Goal: Task Accomplishment & Management: Use online tool/utility

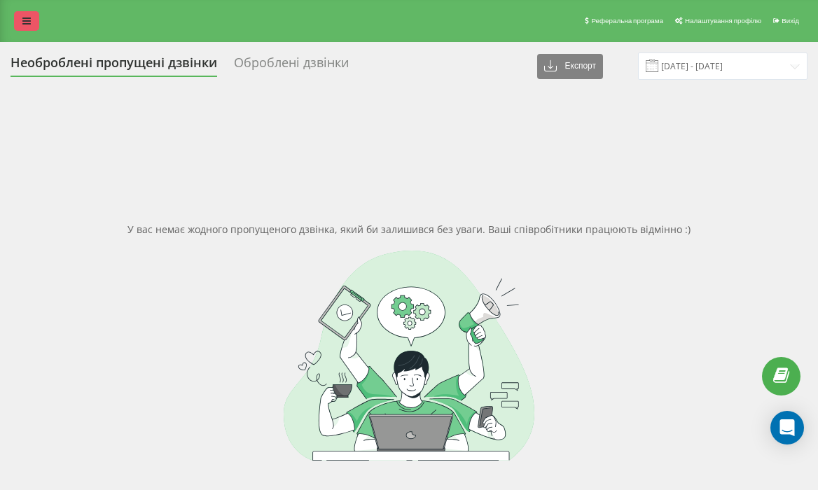
click at [29, 24] on icon at bounding box center [26, 21] width 8 height 10
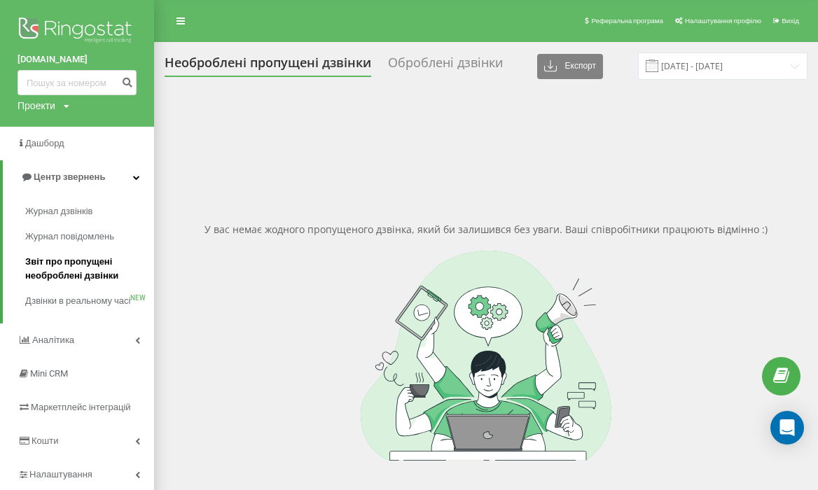
click at [69, 273] on span "Звіт про пропущені необроблені дзвінки" at bounding box center [86, 269] width 122 height 28
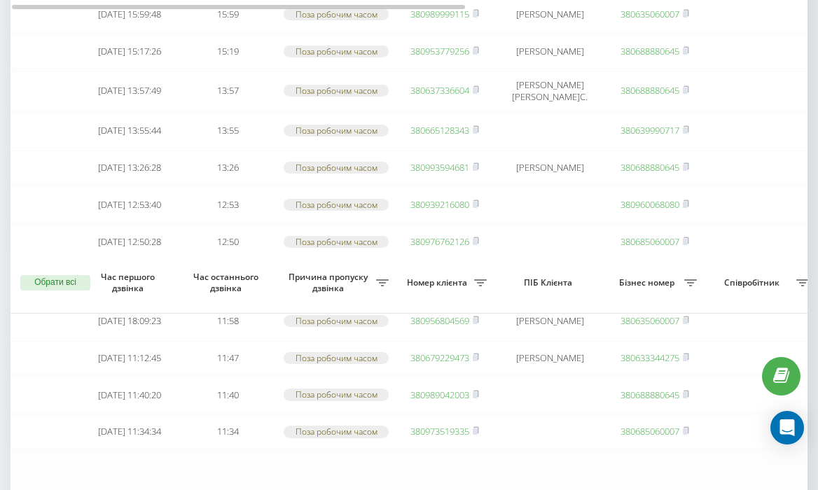
scroll to position [1012, 0]
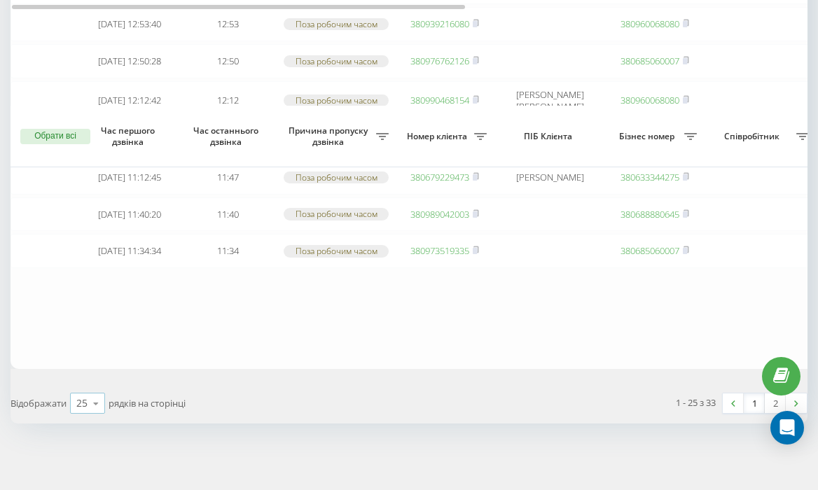
click at [83, 398] on div "25" at bounding box center [81, 403] width 11 height 14
click at [84, 367] on span "50" at bounding box center [81, 362] width 11 height 13
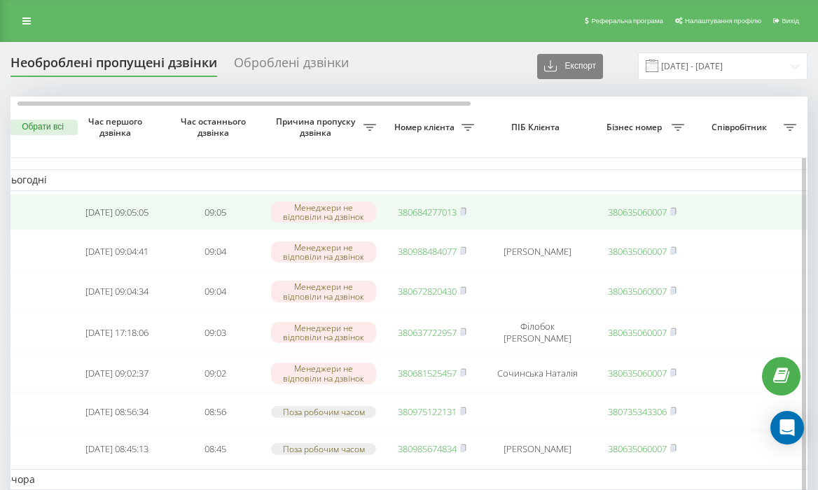
click at [439, 212] on link "380684277013" at bounding box center [427, 212] width 59 height 13
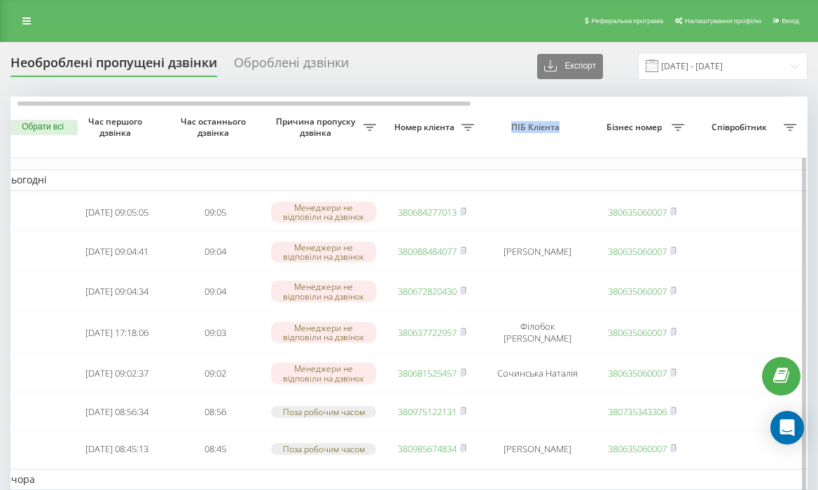
drag, startPoint x: 510, startPoint y: 125, endPoint x: 561, endPoint y: 130, distance: 51.3
click at [560, 130] on span "ПІБ Клієнта" at bounding box center [537, 127] width 88 height 11
click at [561, 130] on span "ПІБ Клієнта" at bounding box center [537, 127] width 88 height 11
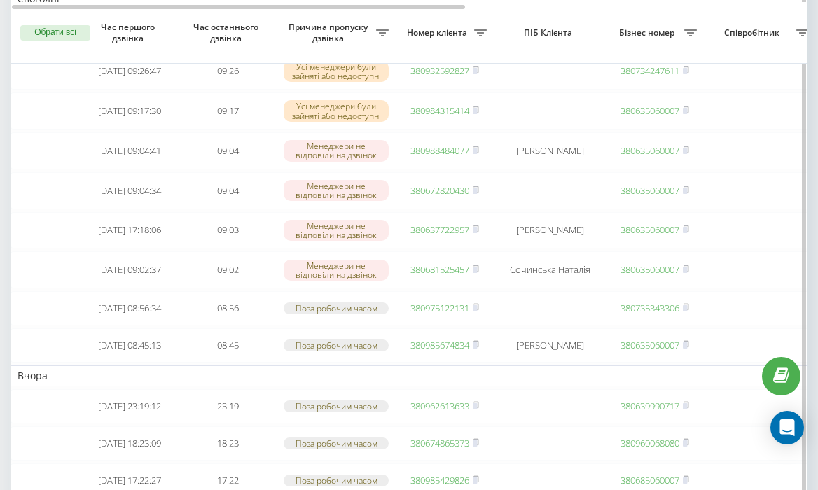
scroll to position [108, 0]
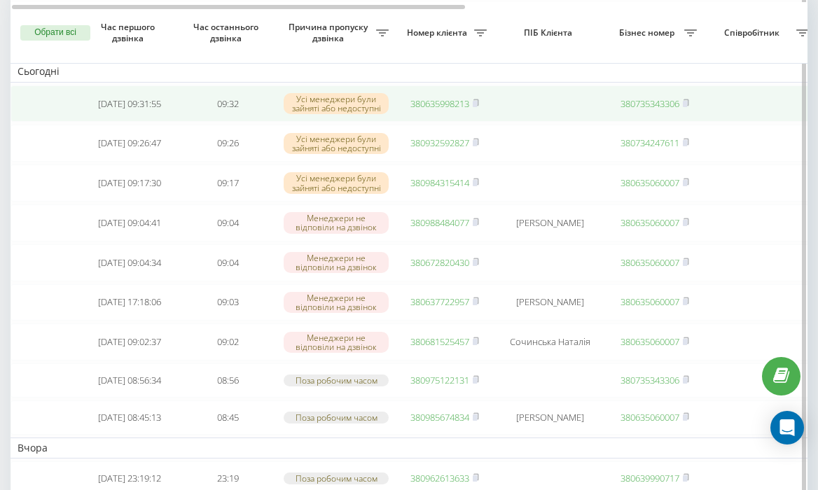
click at [431, 105] on link "380635998213" at bounding box center [439, 103] width 59 height 13
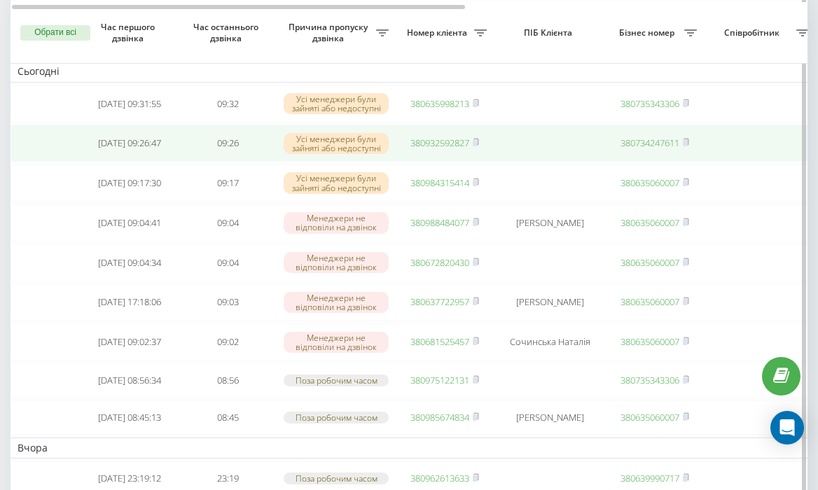
click at [437, 143] on link "380932592827" at bounding box center [439, 142] width 59 height 13
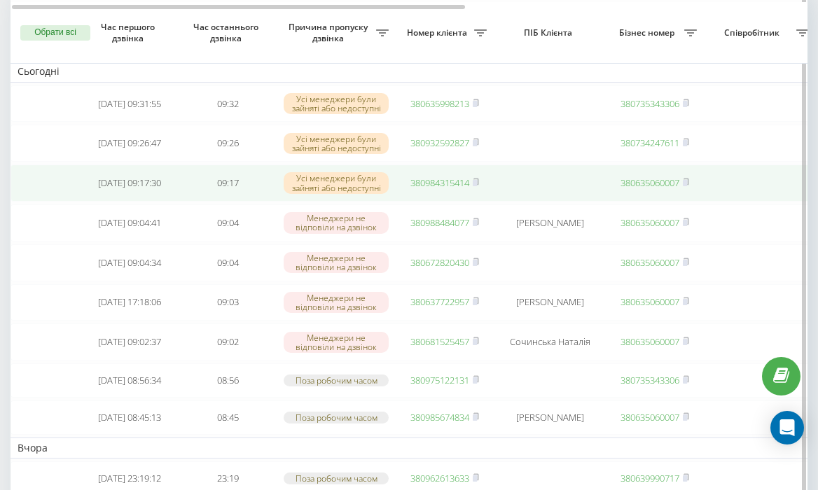
click at [442, 185] on link "380984315414" at bounding box center [439, 182] width 59 height 13
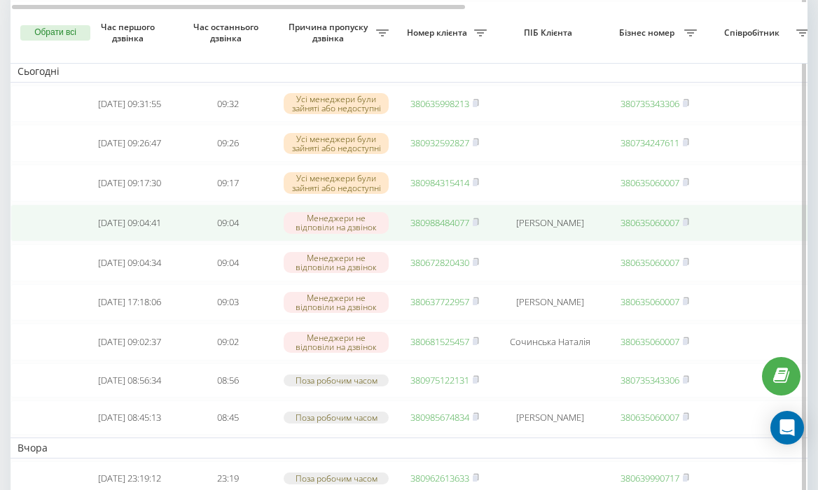
click at [446, 228] on link "380988484077" at bounding box center [439, 222] width 59 height 13
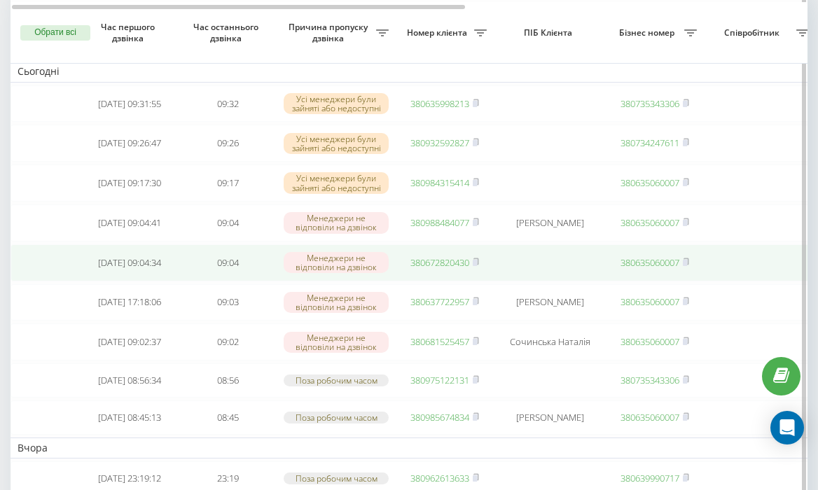
click at [436, 269] on link "380672820430" at bounding box center [439, 262] width 59 height 13
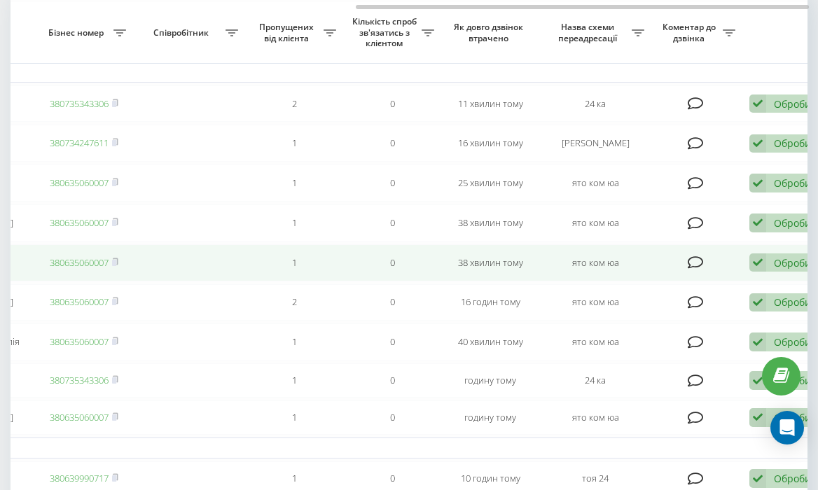
scroll to position [0, 603]
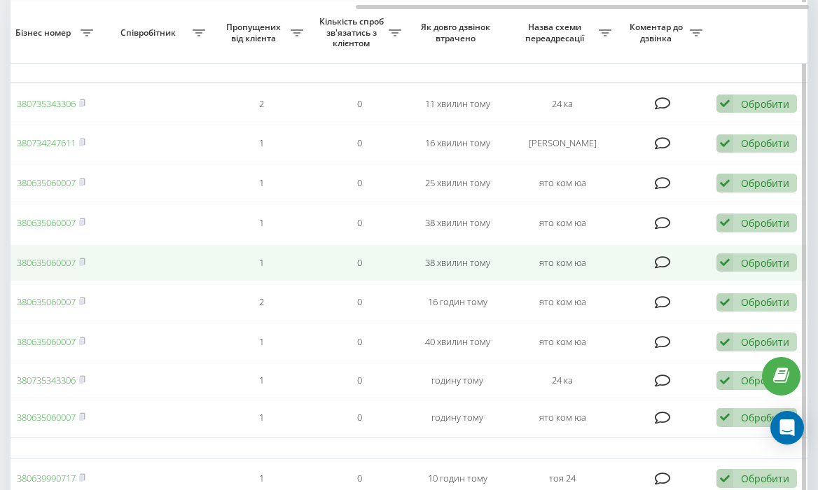
click at [725, 272] on icon at bounding box center [724, 262] width 17 height 19
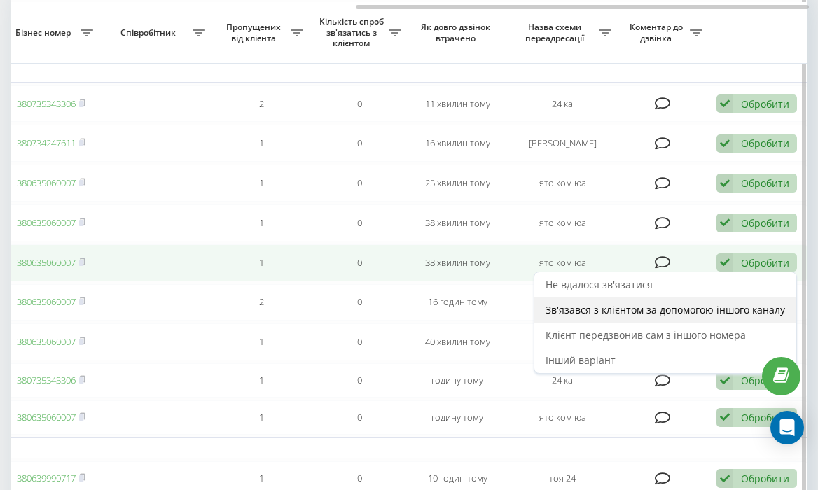
click at [679, 312] on div "Зв'язався з клієнтом за допомогою іншого каналу" at bounding box center [665, 309] width 262 height 25
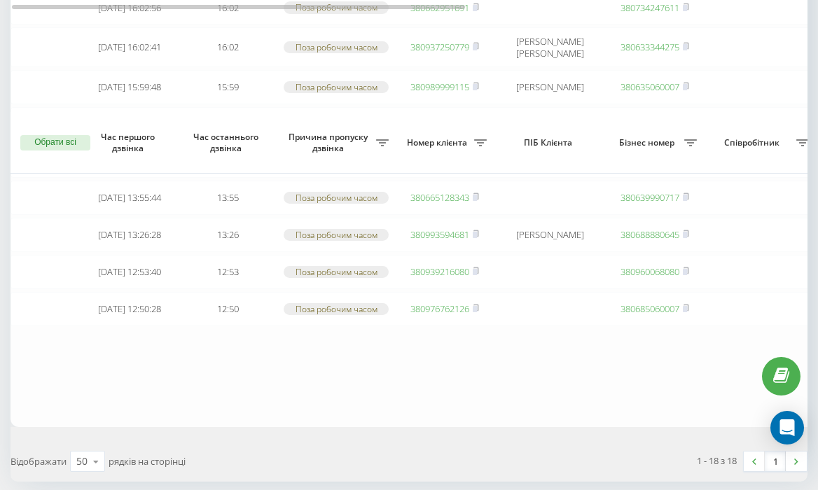
scroll to position [717, 0]
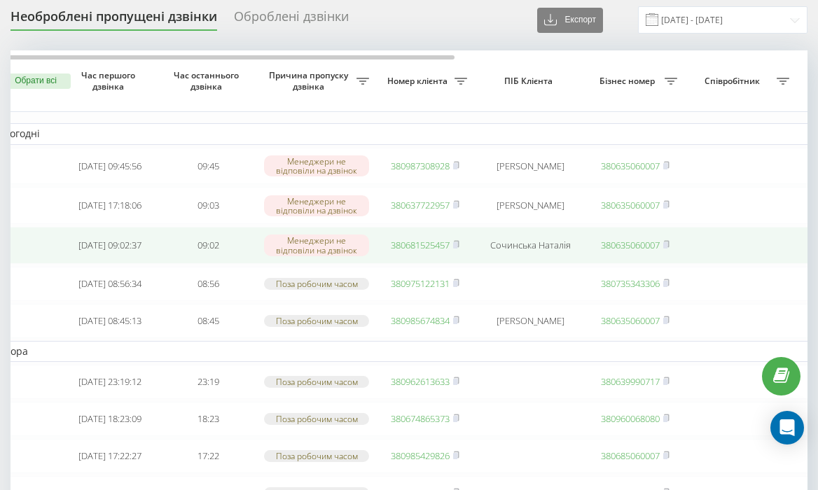
scroll to position [48, 0]
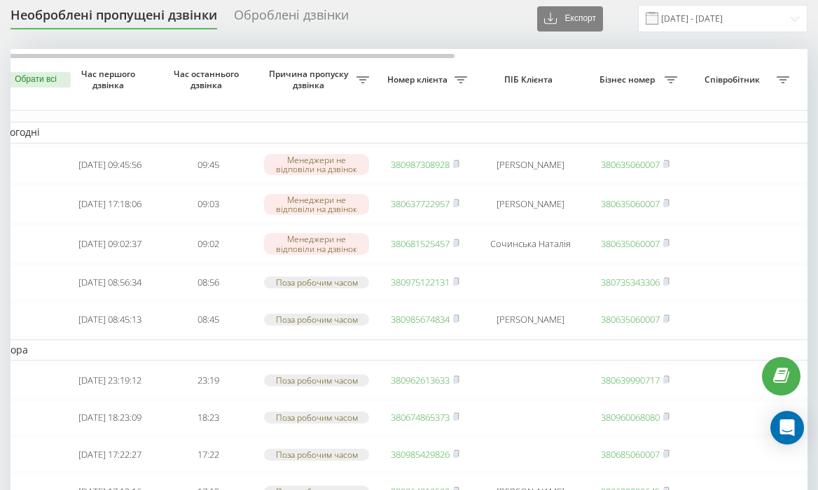
click at [429, 144] on table "Сьогодні 2025-09-22 09:45:56 09:45 Менеджери не відповіли на дзвінок 3809873089…" at bounding box center [691, 498] width 1400 height 899
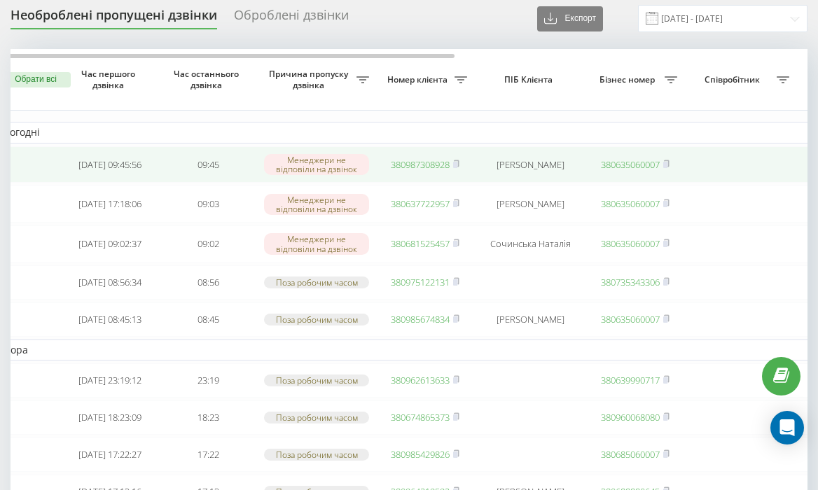
click at [412, 167] on link "380987308928" at bounding box center [420, 164] width 59 height 13
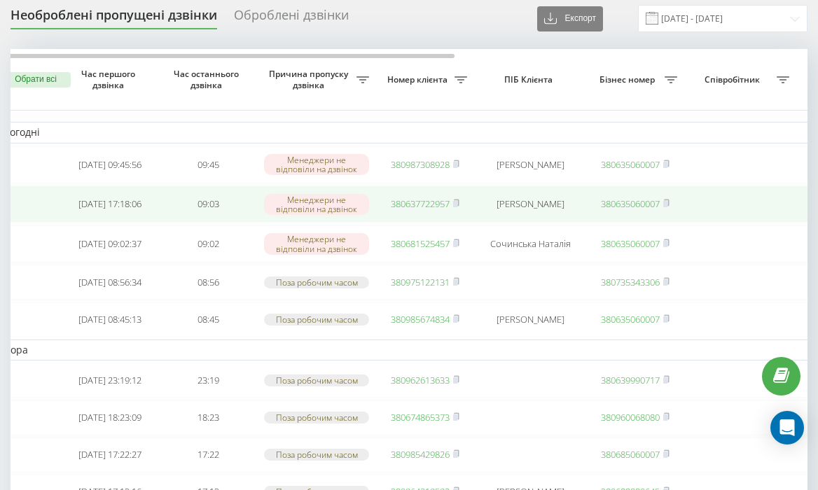
click at [407, 209] on link "380637722957" at bounding box center [420, 203] width 59 height 13
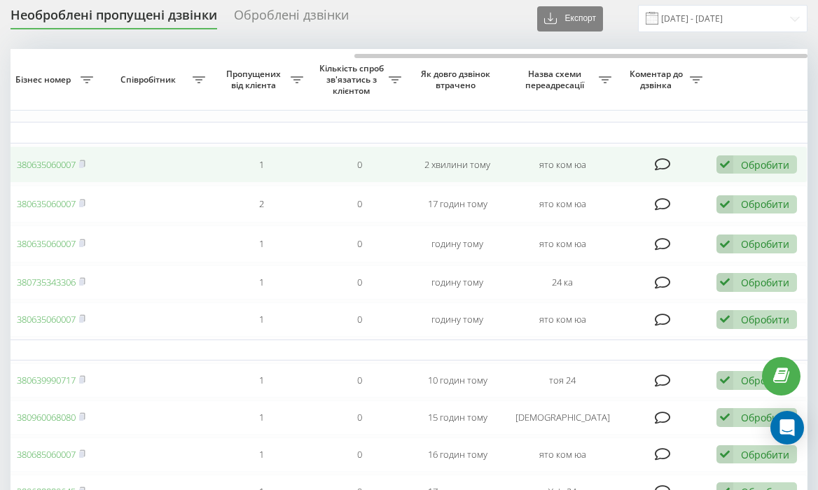
click at [753, 163] on div "Обробити" at bounding box center [765, 164] width 48 height 13
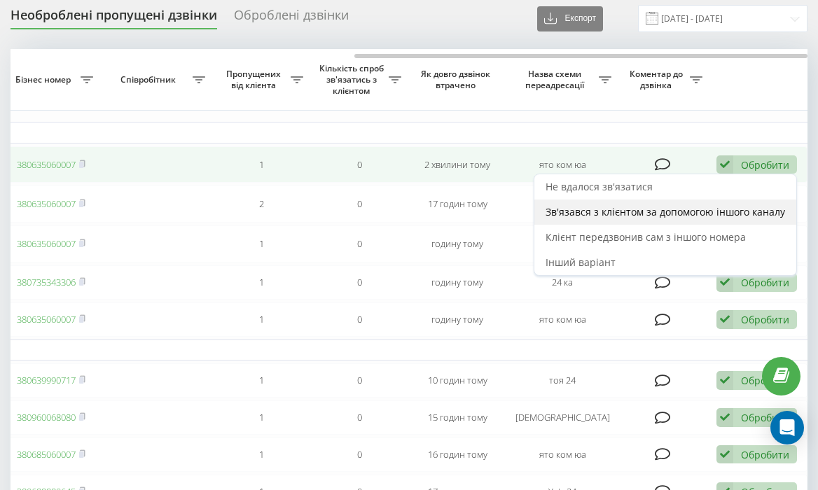
click at [713, 210] on span "Зв'язався з клієнтом за допомогою іншого каналу" at bounding box center [664, 211] width 239 height 13
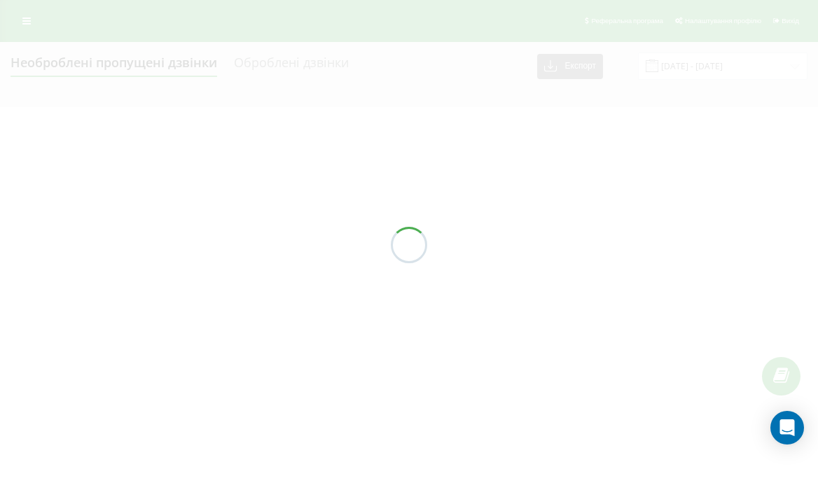
scroll to position [0, 0]
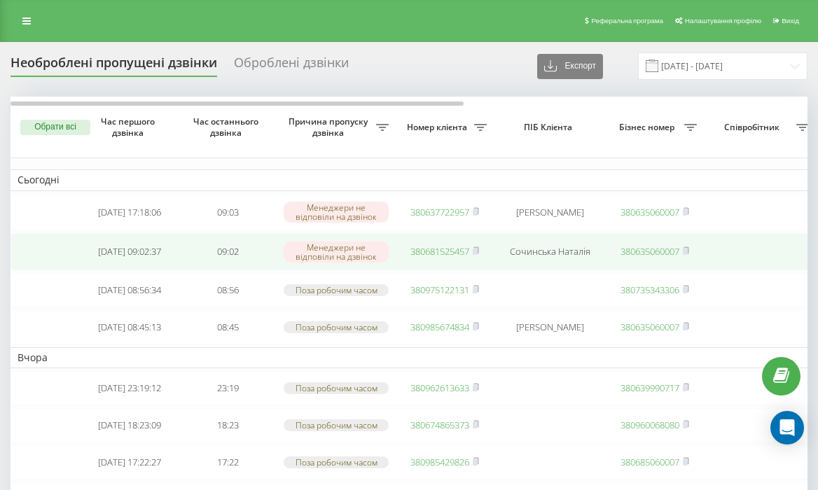
click at [430, 253] on link "380681525457" at bounding box center [439, 251] width 59 height 13
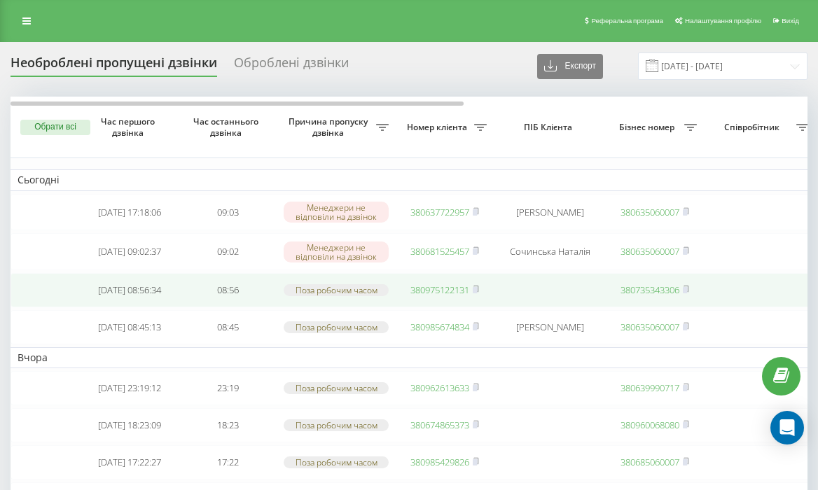
click at [437, 296] on link "380975122131" at bounding box center [439, 289] width 59 height 13
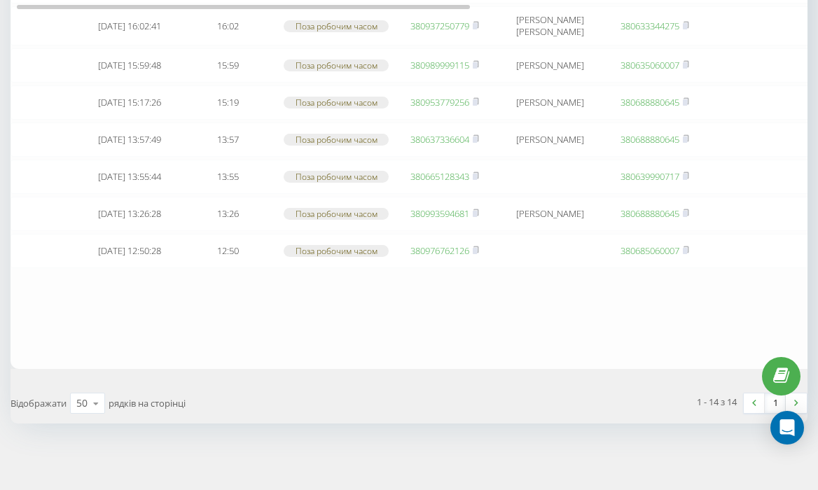
scroll to position [0, 12]
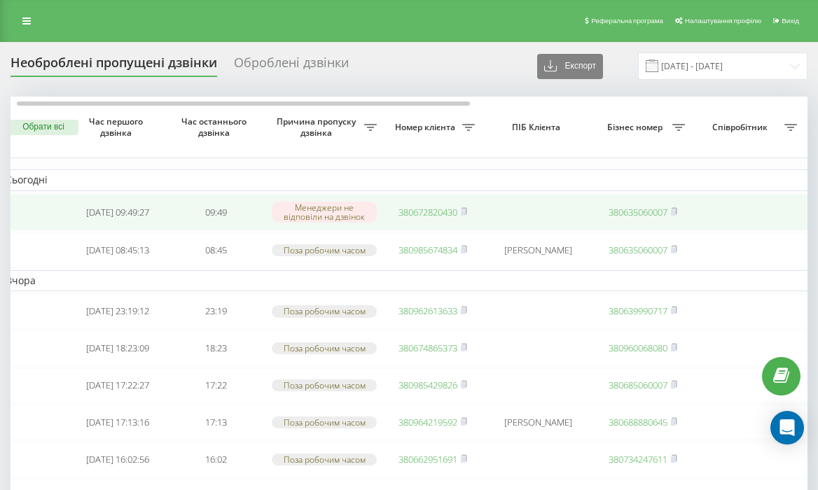
click at [431, 214] on link "380672820430" at bounding box center [427, 212] width 59 height 13
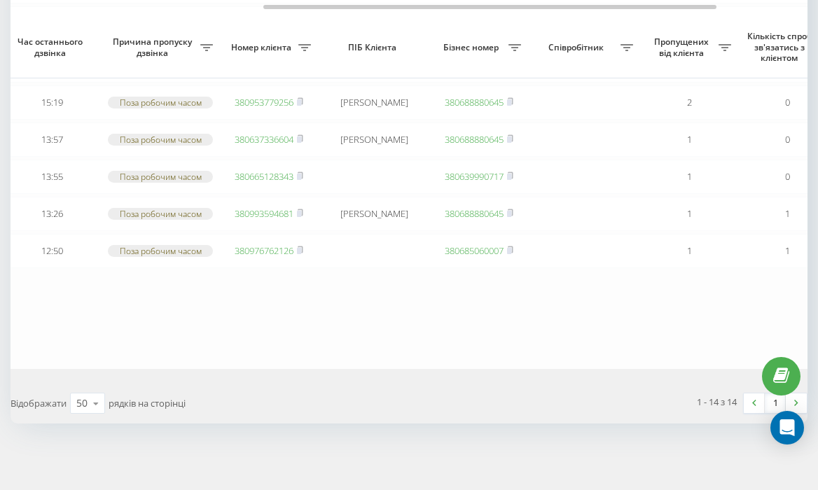
scroll to position [0, 603]
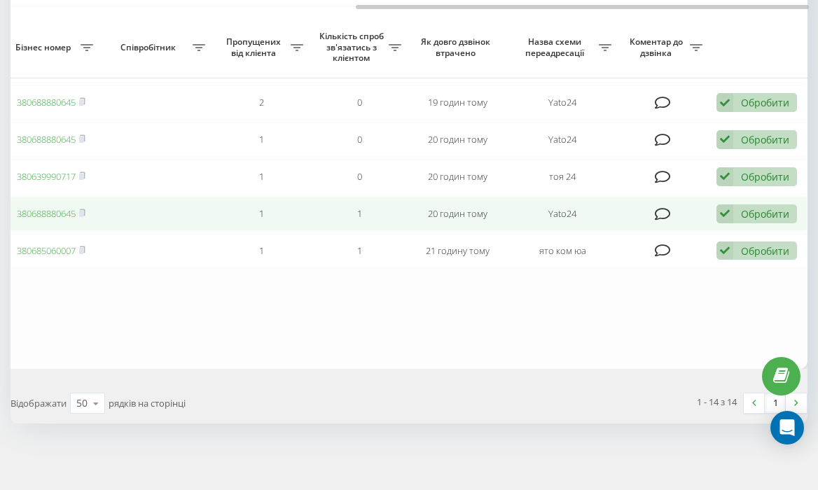
click at [757, 220] on div "Обробити" at bounding box center [765, 213] width 48 height 13
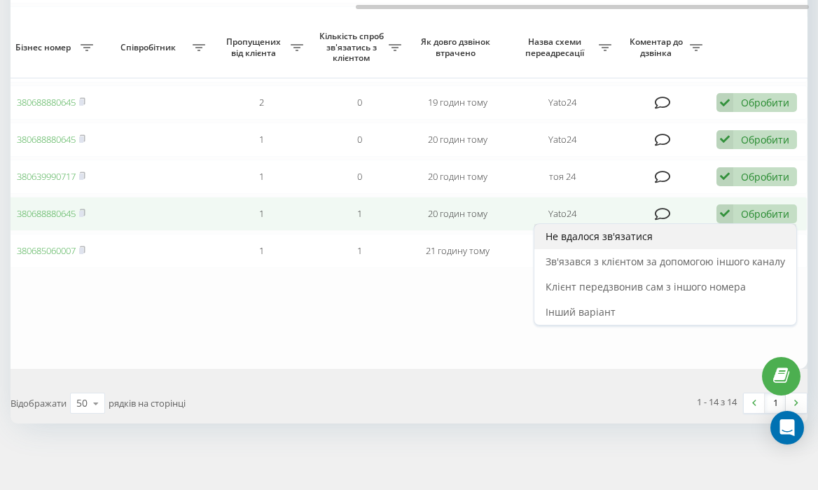
click at [701, 249] on div "Не вдалося зв'язатися" at bounding box center [665, 236] width 262 height 25
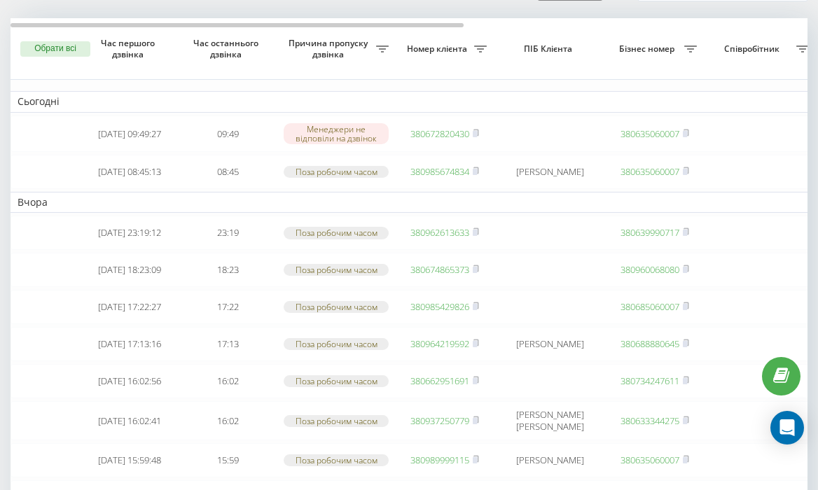
scroll to position [0, 2]
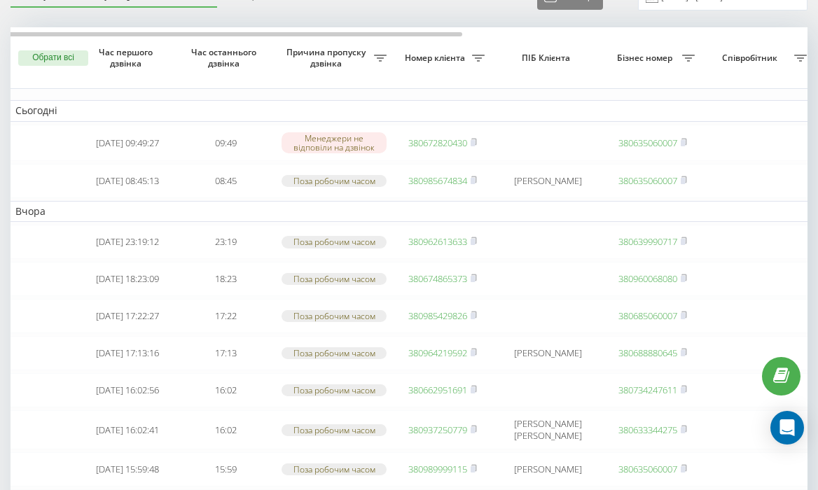
click at [496, 105] on td "Сьогодні" at bounding box center [708, 110] width 1400 height 21
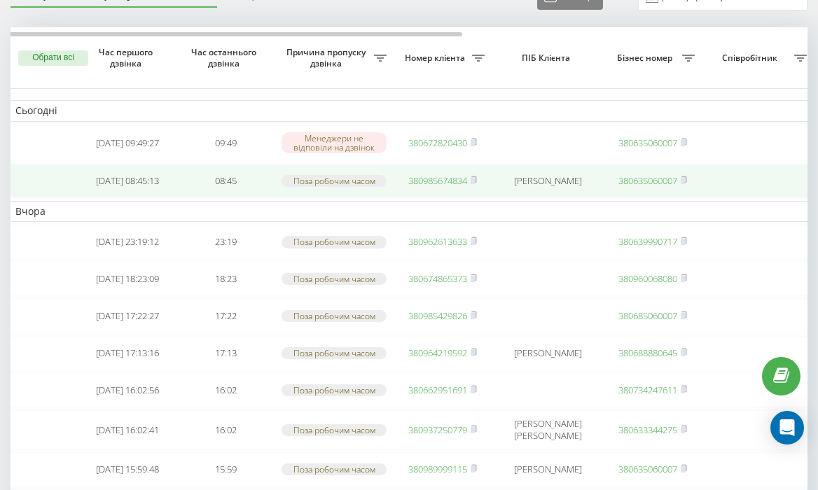
click at [423, 185] on link "380985674834" at bounding box center [437, 180] width 59 height 13
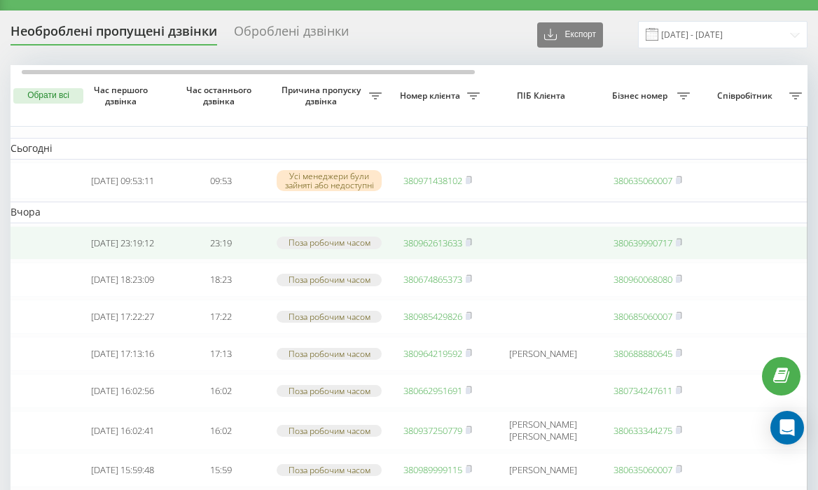
scroll to position [0, 12]
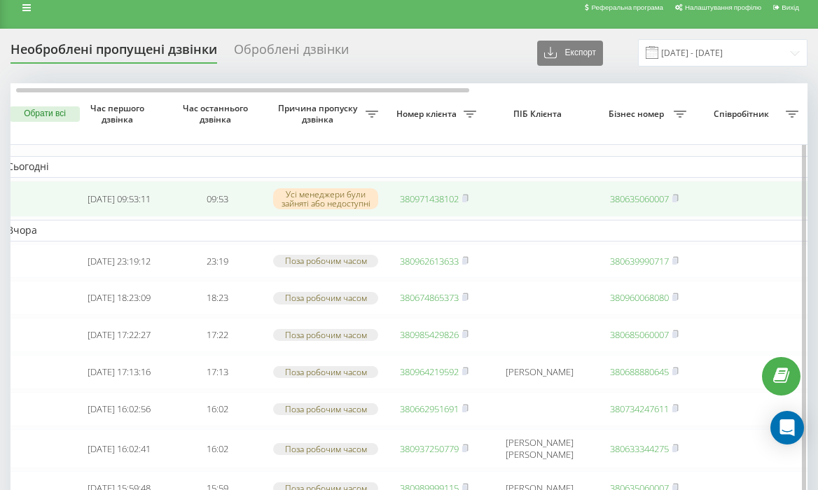
click at [437, 197] on link "380971438102" at bounding box center [429, 198] width 59 height 13
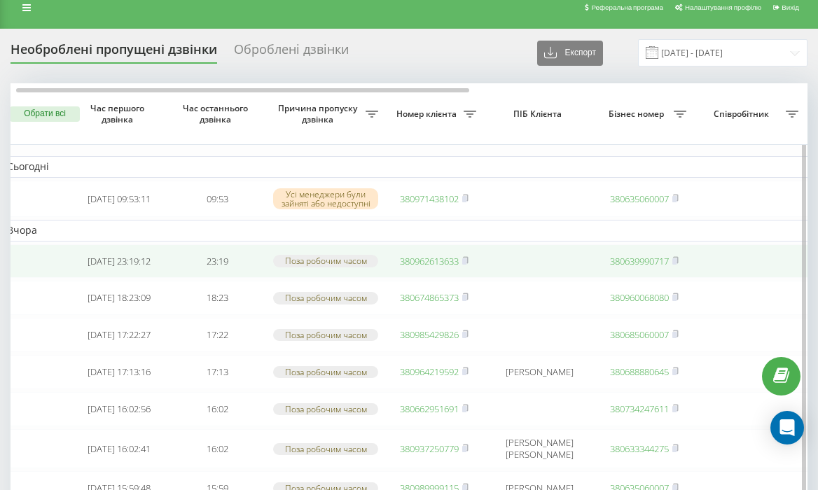
click at [442, 266] on link "380962613633" at bounding box center [429, 261] width 59 height 13
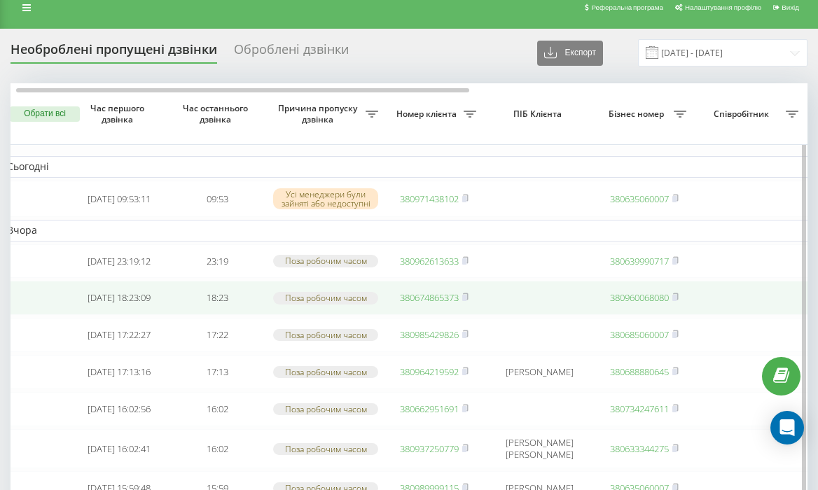
click at [451, 304] on link "380674865373" at bounding box center [429, 297] width 59 height 13
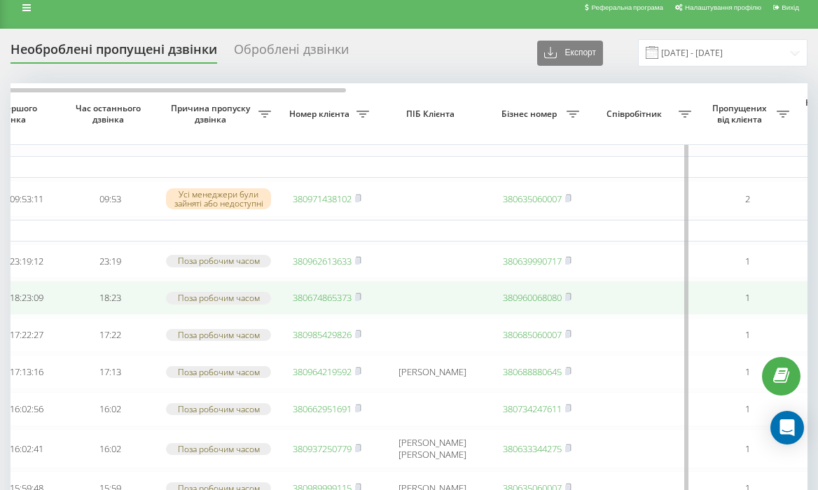
scroll to position [0, 0]
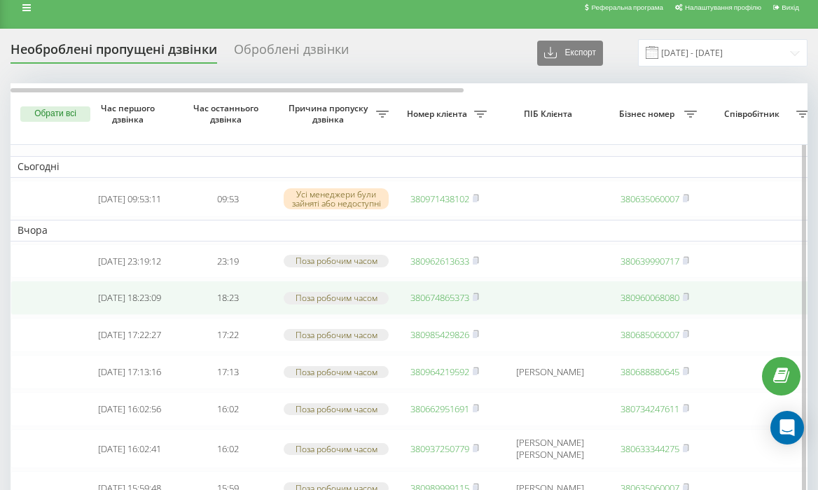
click at [535, 307] on td at bounding box center [549, 298] width 112 height 34
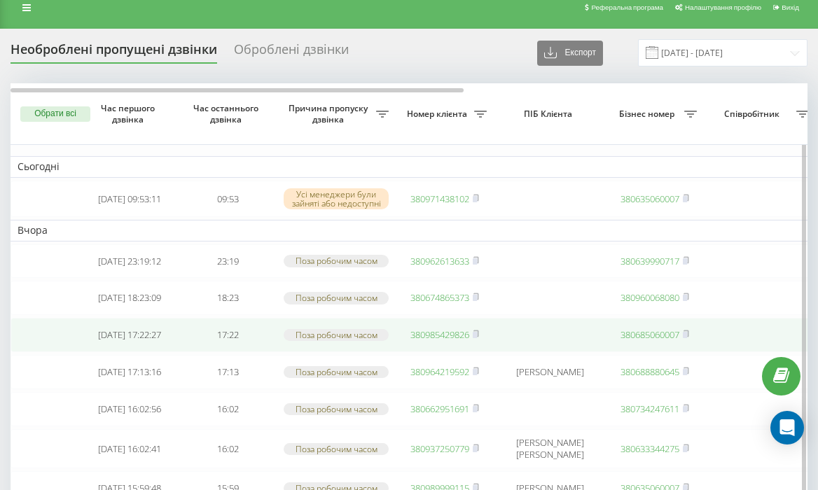
click at [446, 341] on link "380985429826" at bounding box center [439, 334] width 59 height 13
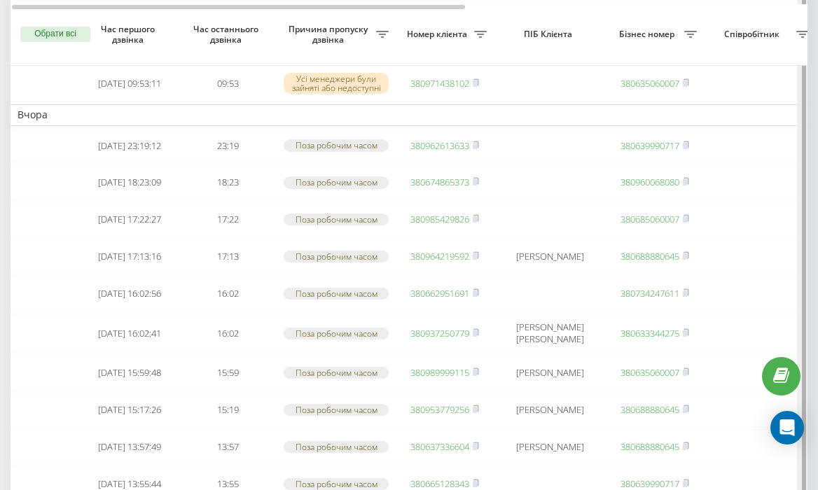
scroll to position [130, 0]
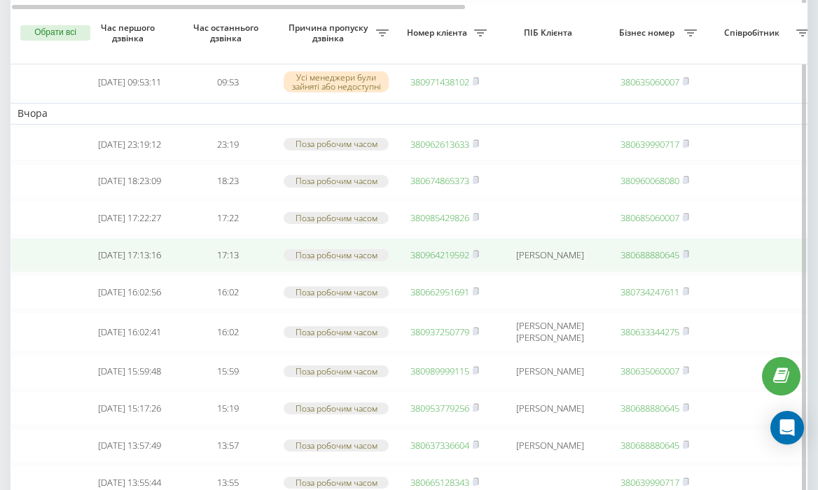
click at [467, 261] on link "380964219592" at bounding box center [439, 254] width 59 height 13
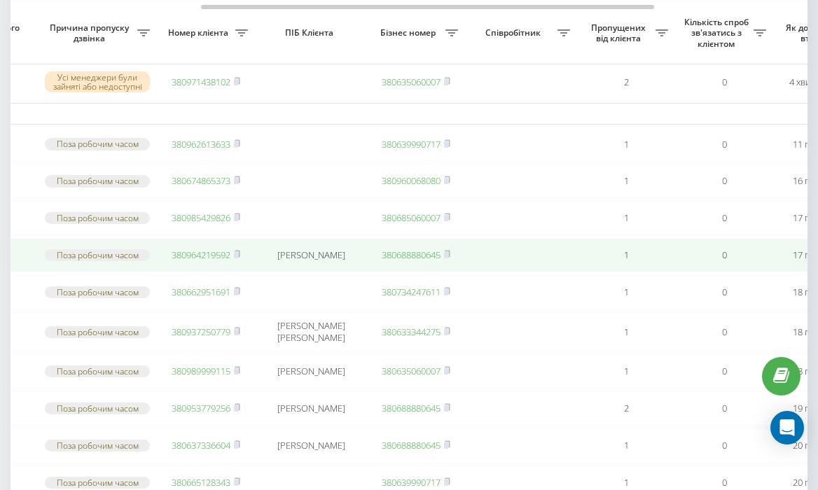
scroll to position [0, 603]
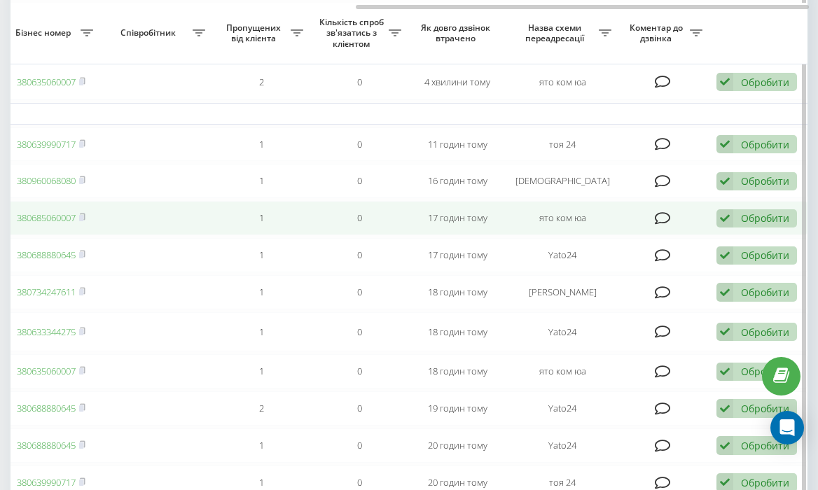
click at [751, 225] on div "Обробити" at bounding box center [765, 217] width 48 height 13
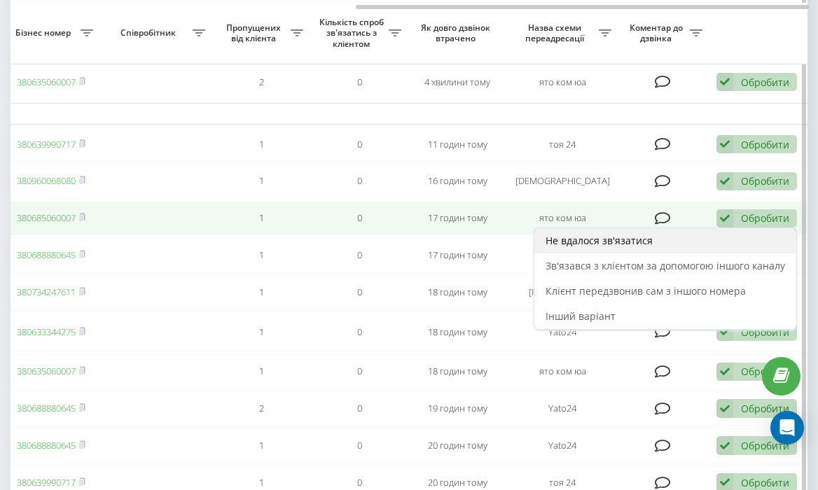
click at [682, 253] on div "Не вдалося зв'язатися" at bounding box center [665, 240] width 262 height 25
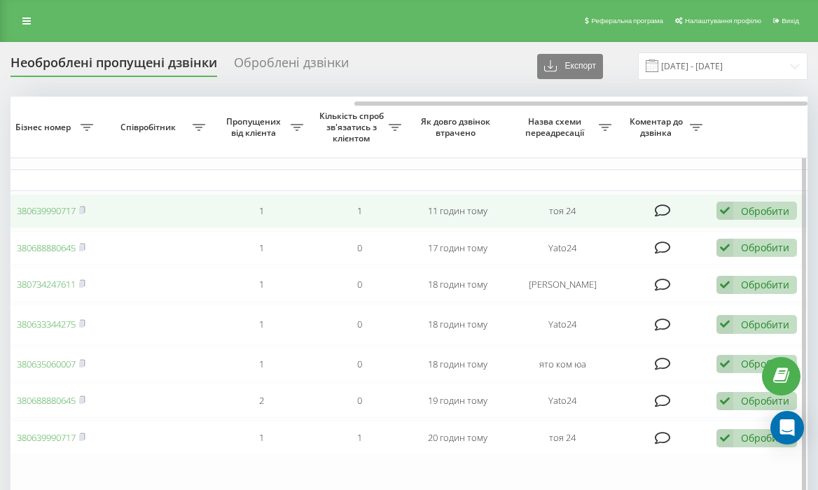
click at [736, 216] on div "Обробити Не вдалося зв'язатися Зв'язався з клієнтом за допомогою іншого каналу …" at bounding box center [756, 211] width 80 height 19
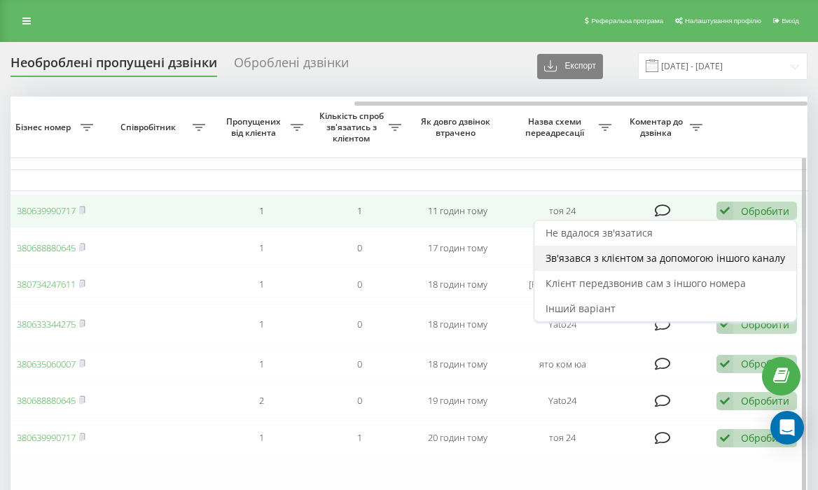
click at [719, 259] on span "Зв'язався з клієнтом за допомогою іншого каналу" at bounding box center [664, 257] width 239 height 13
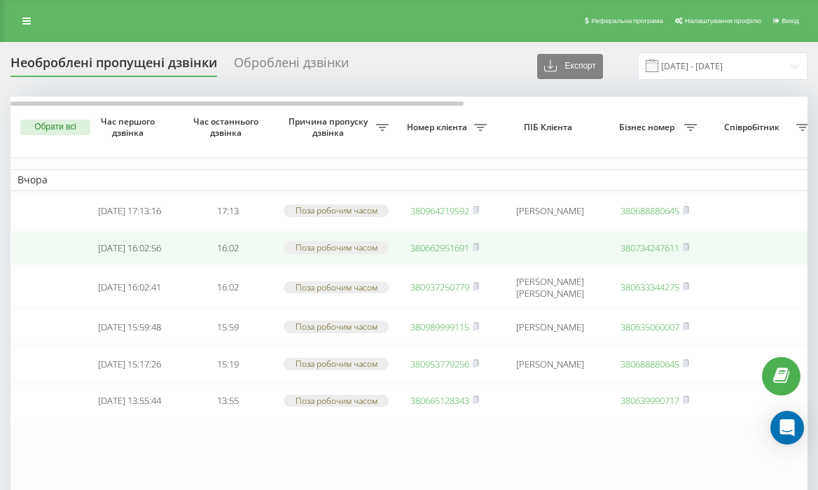
click at [457, 254] on link "380662951691" at bounding box center [439, 247] width 59 height 13
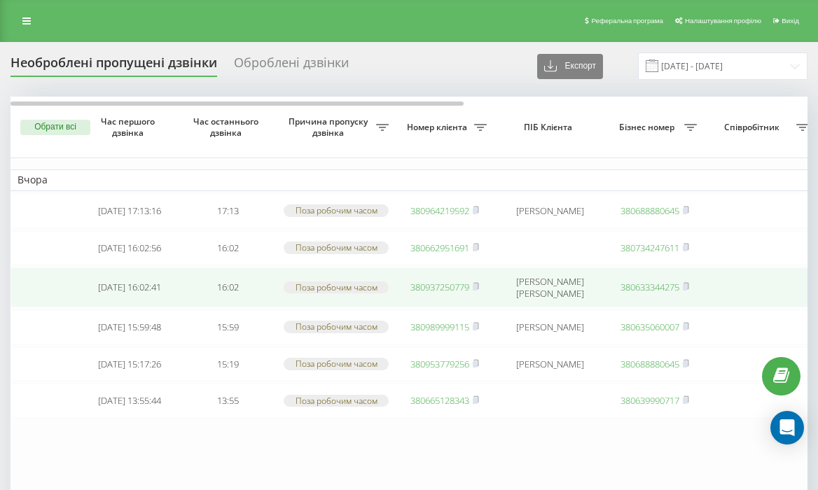
click at [444, 293] on link "380937250779" at bounding box center [439, 287] width 59 height 13
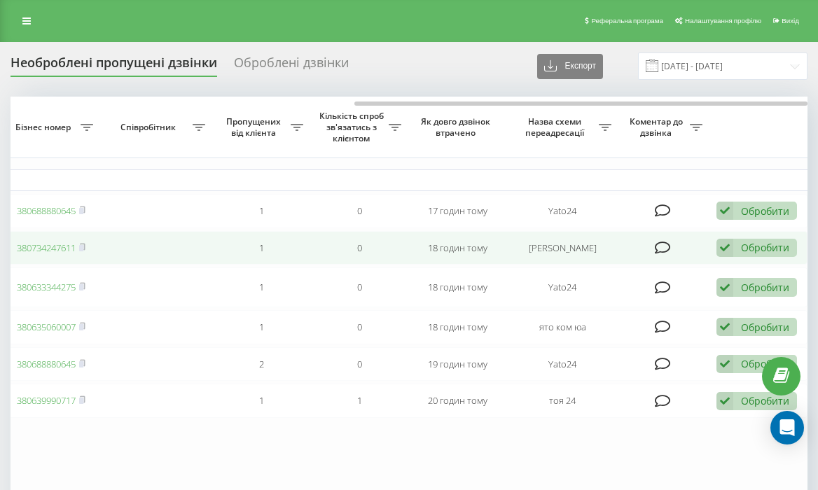
click at [766, 254] on div "Обробити" at bounding box center [765, 247] width 48 height 13
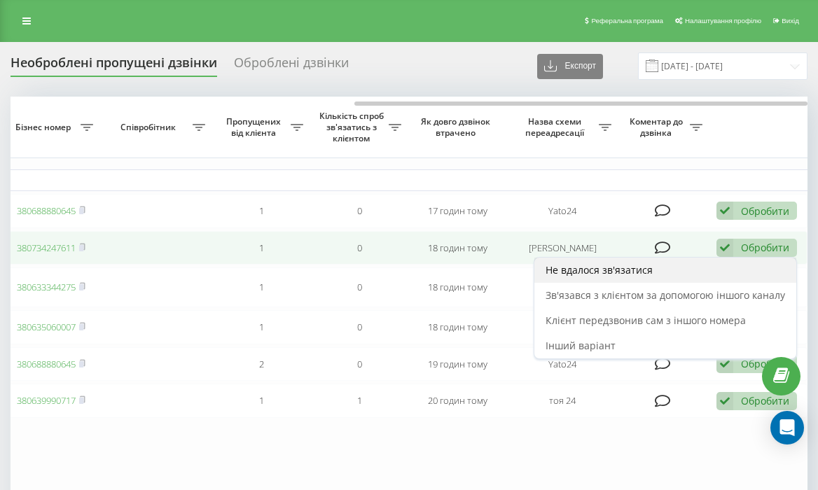
click at [693, 283] on div "Не вдалося зв'язатися" at bounding box center [665, 270] width 262 height 25
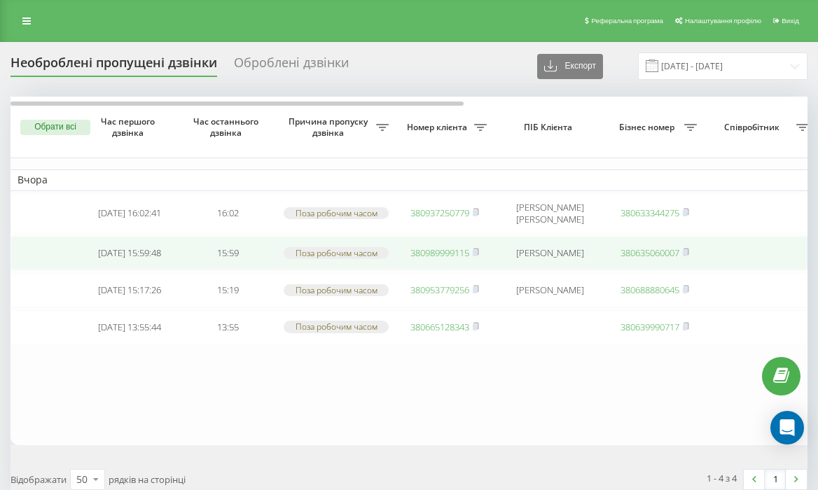
click at [440, 254] on link "380989999115" at bounding box center [439, 252] width 59 height 13
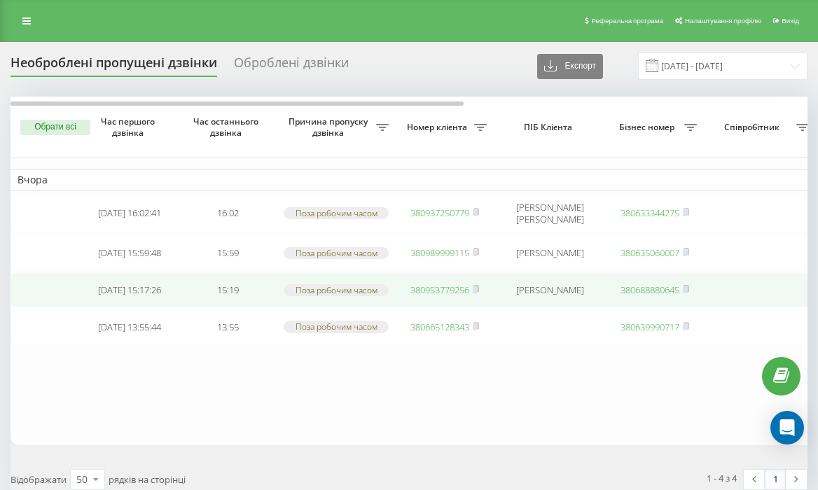
click at [450, 296] on link "380953779256" at bounding box center [439, 289] width 59 height 13
